Goal: Navigation & Orientation: Find specific page/section

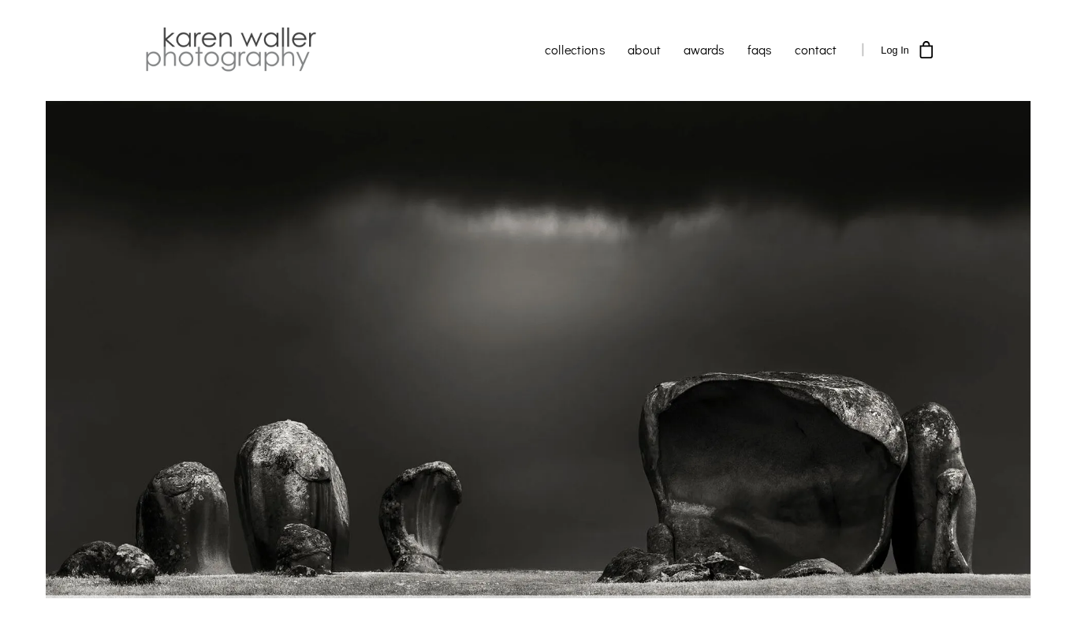
scroll to position [29, 0]
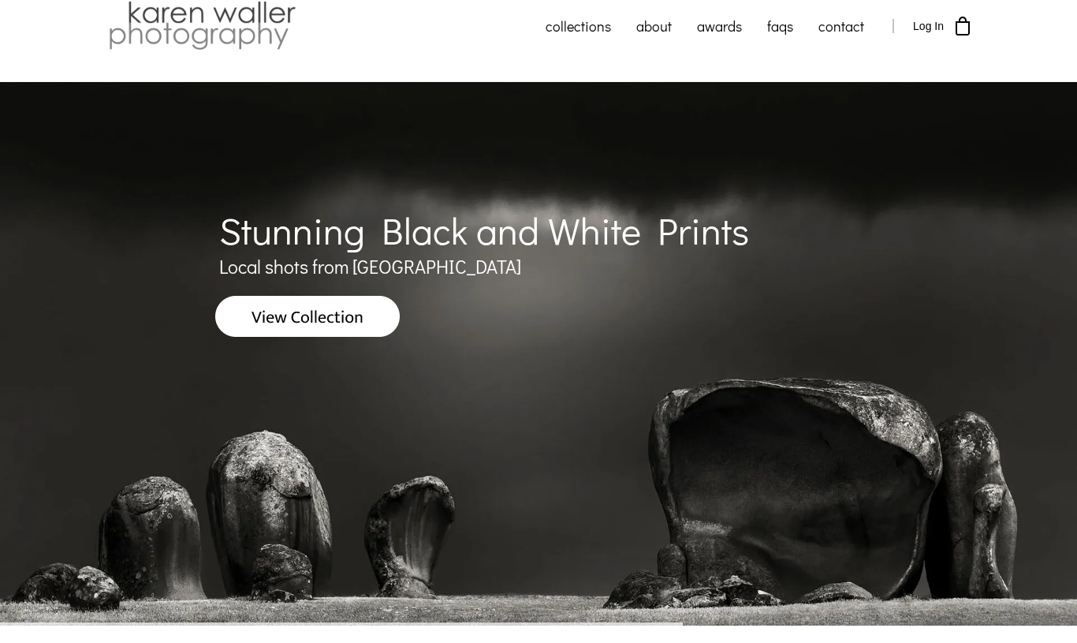
click at [1035, 358] on icon at bounding box center [1037, 353] width 39 height 39
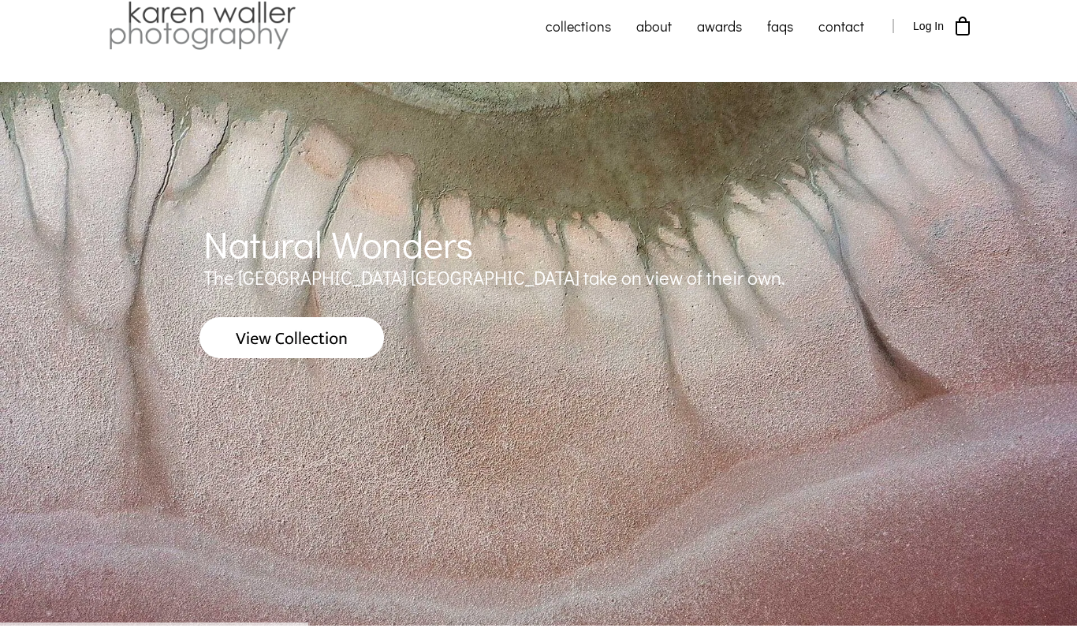
click at [1043, 365] on icon at bounding box center [1037, 353] width 39 height 39
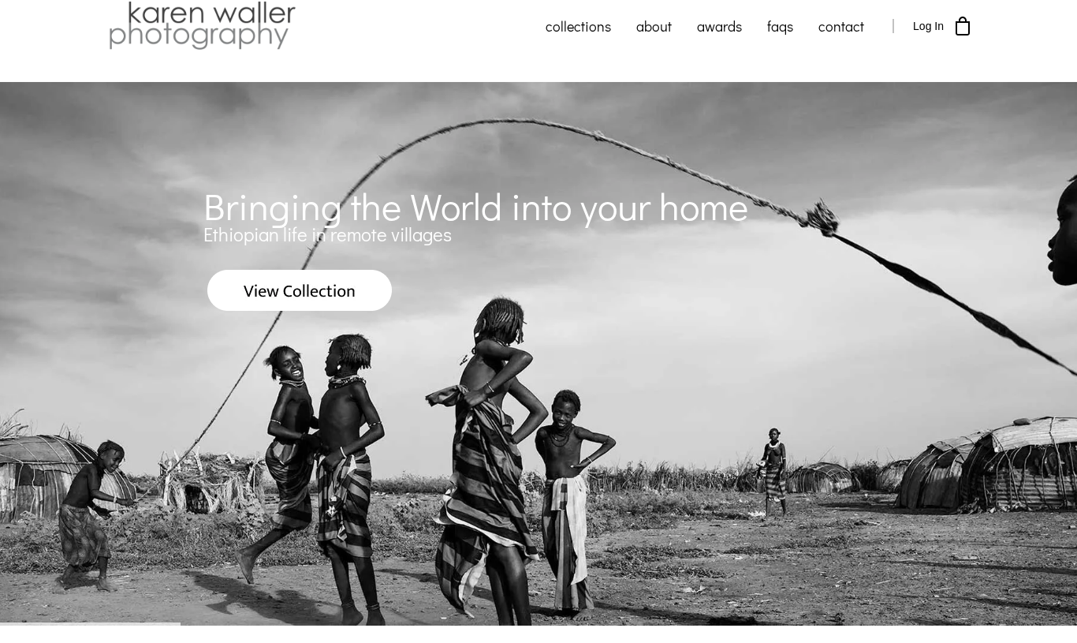
click at [1043, 354] on icon at bounding box center [1037, 353] width 39 height 39
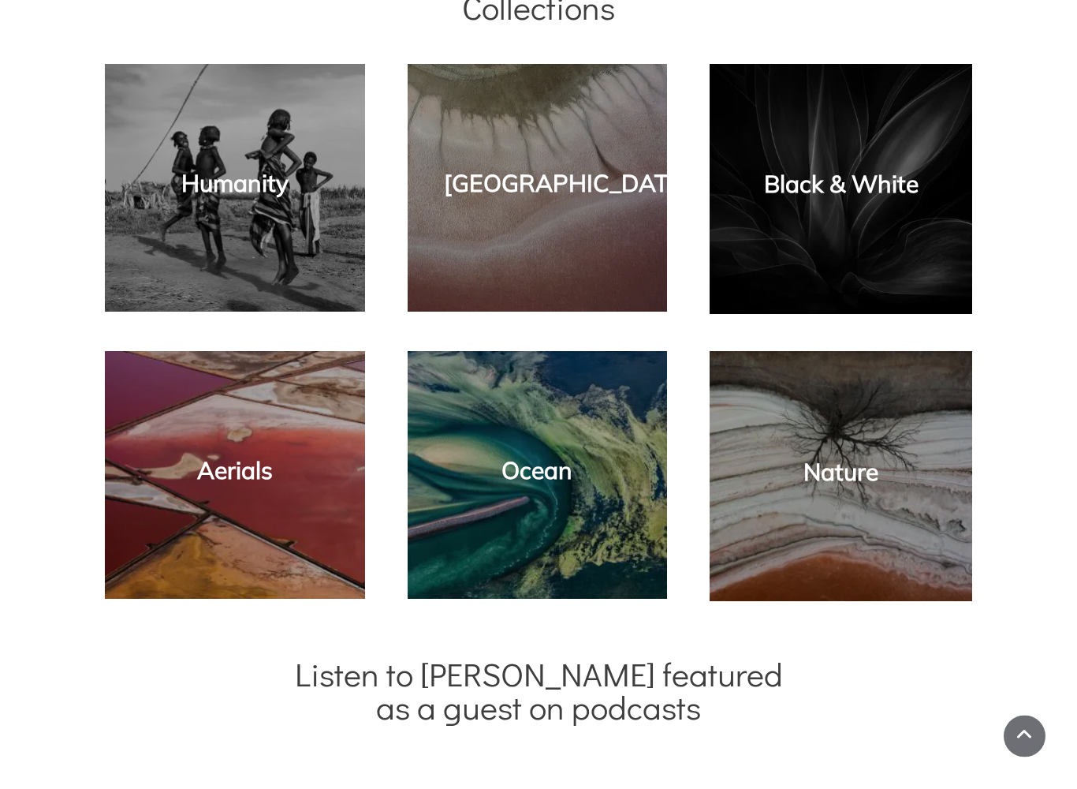
scroll to position [961, 0]
click at [259, 423] on div "Aerials" at bounding box center [235, 475] width 229 height 217
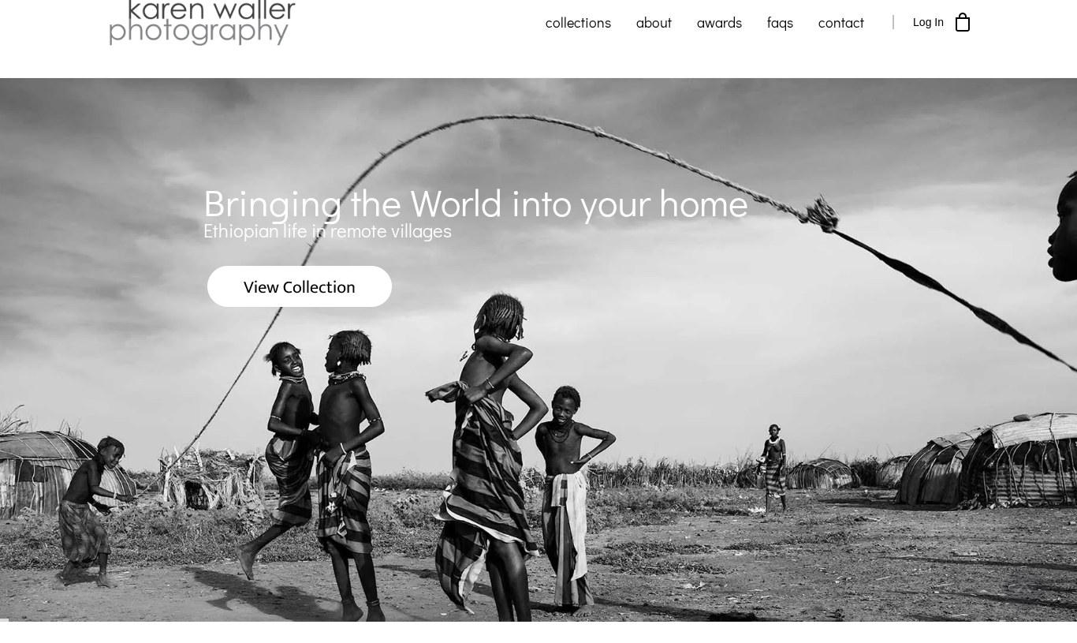
scroll to position [0, 0]
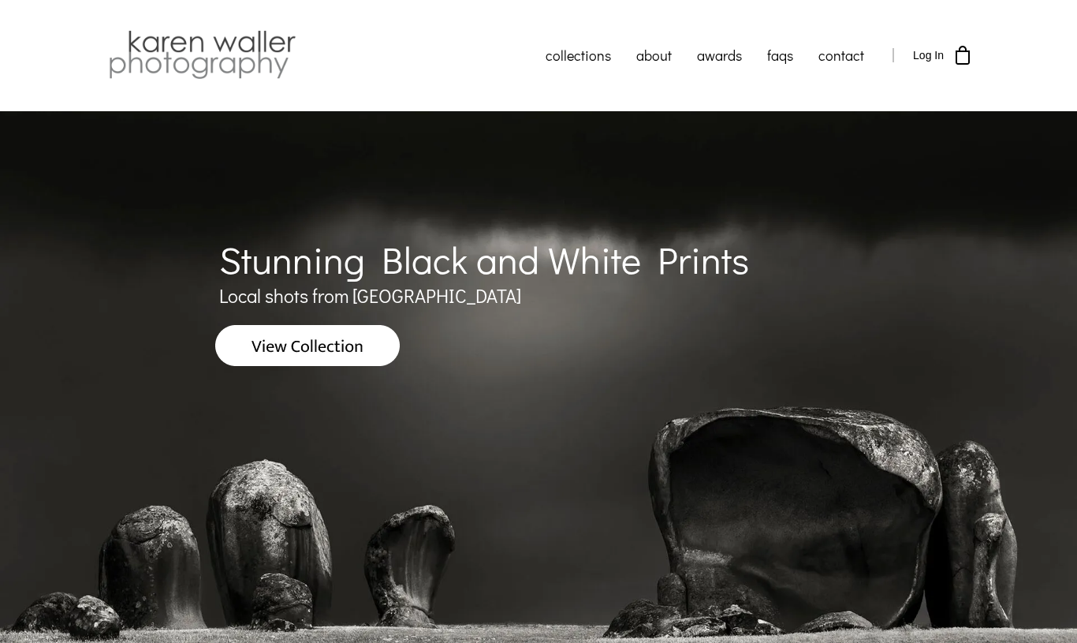
click at [613, 143] on link "salt lakes" at bounding box center [612, 155] width 158 height 38
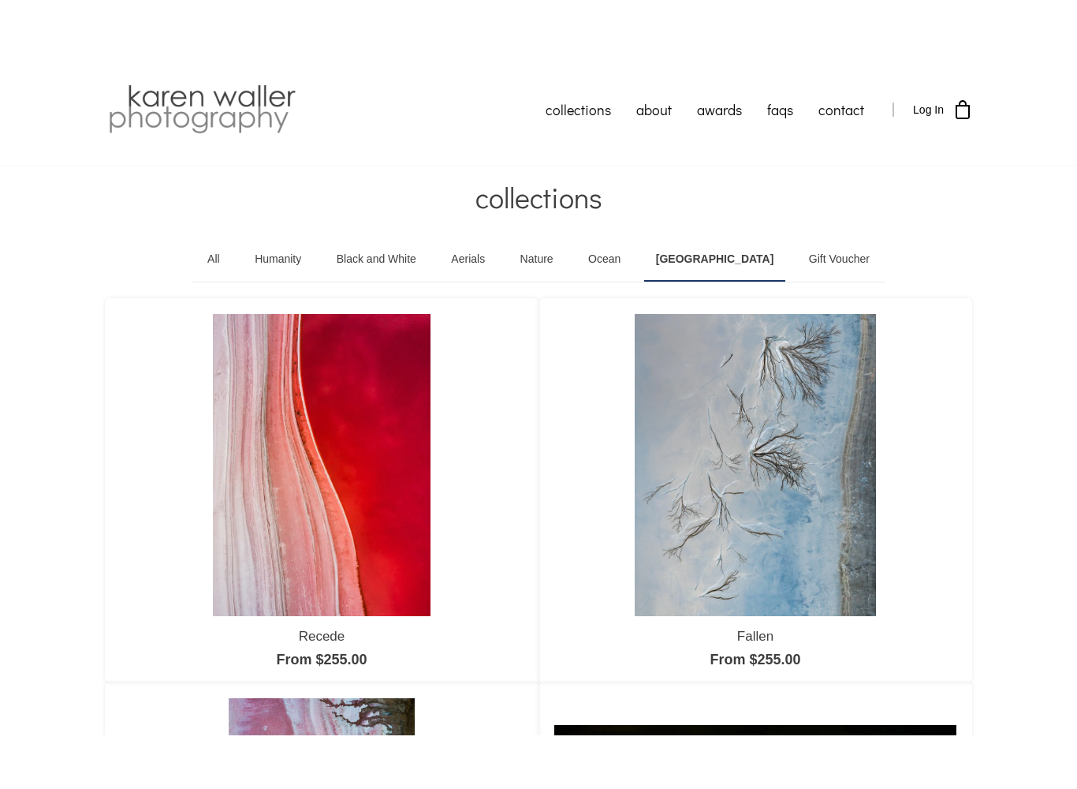
scroll to position [2, 0]
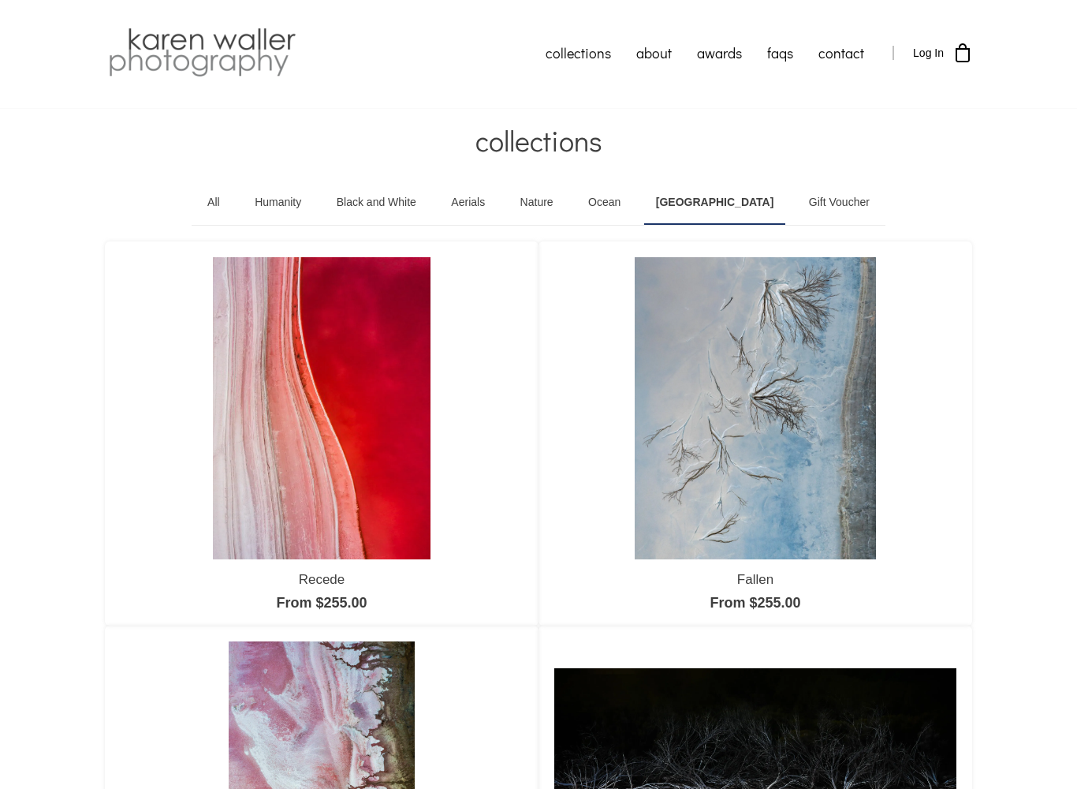
click at [497, 201] on link "Aerials" at bounding box center [468, 203] width 58 height 44
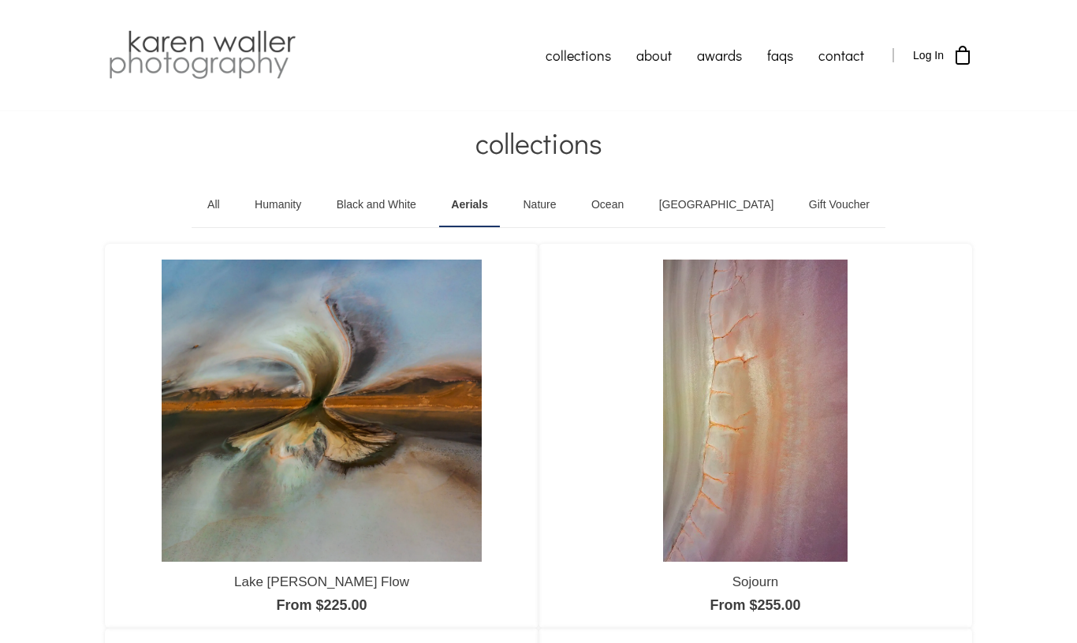
click at [568, 208] on link "Nature" at bounding box center [539, 205] width 57 height 44
